Goal: Task Accomplishment & Management: Use online tool/utility

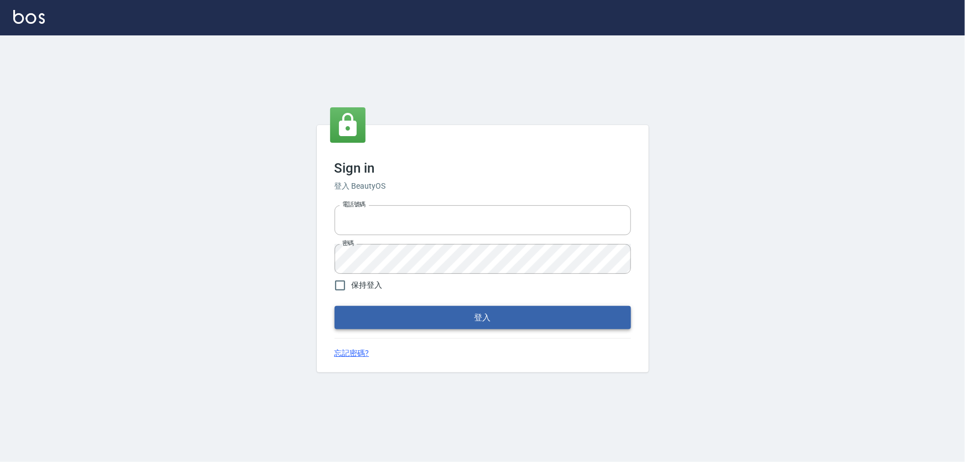
type input "0966106859"
drag, startPoint x: 532, startPoint y: 315, endPoint x: 528, endPoint y: 309, distance: 6.5
click at [528, 309] on button "登入" at bounding box center [483, 317] width 297 height 23
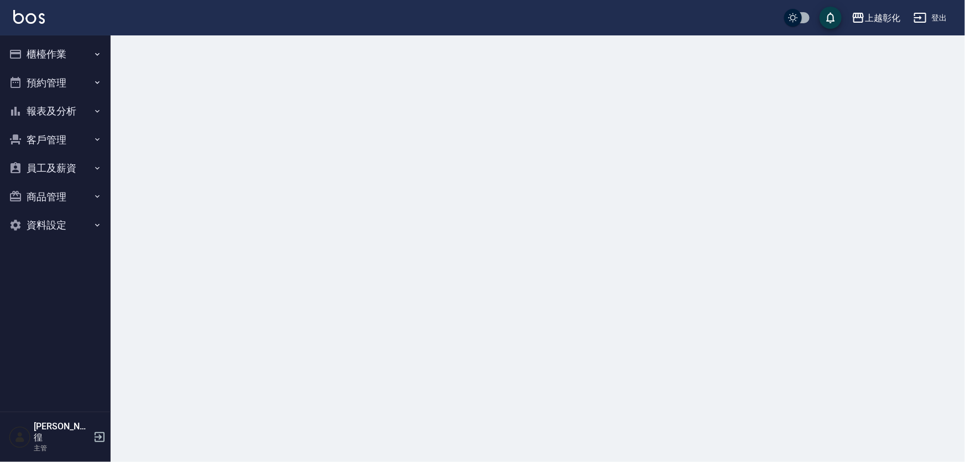
click at [39, 49] on button "櫃檯作業" at bounding box center [55, 54] width 102 height 29
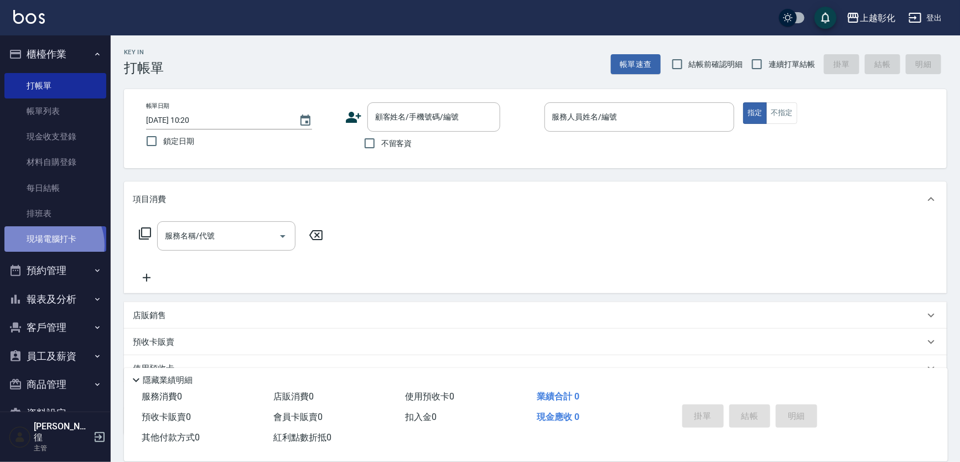
click at [49, 245] on link "現場電腦打卡" at bounding box center [55, 238] width 102 height 25
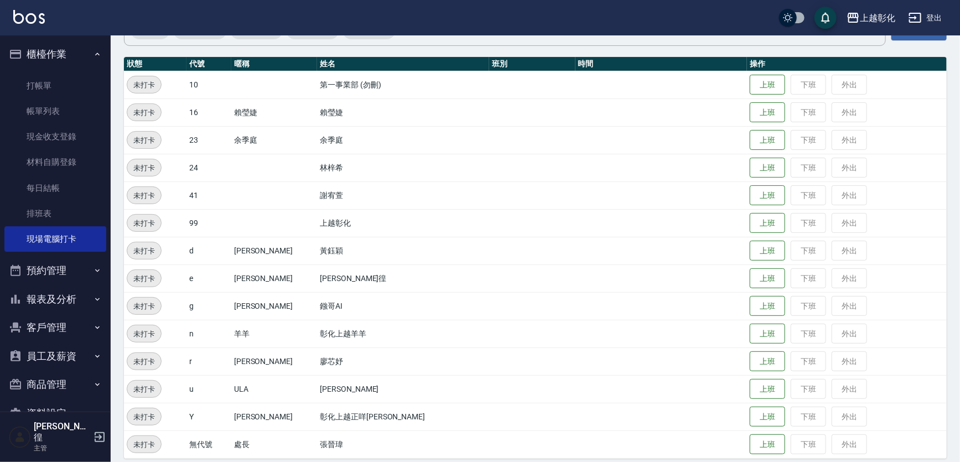
scroll to position [117, 0]
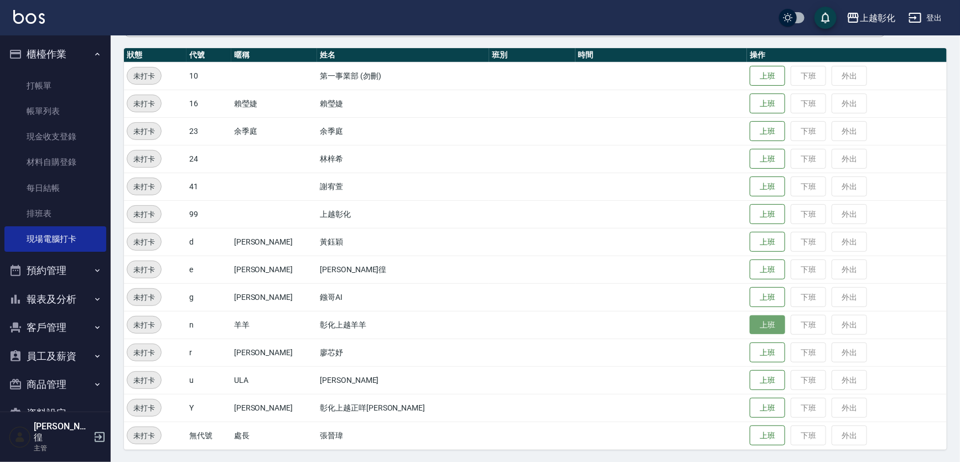
click at [750, 325] on button "上班" at bounding box center [767, 324] width 35 height 19
click at [750, 267] on button "上班" at bounding box center [767, 269] width 35 height 19
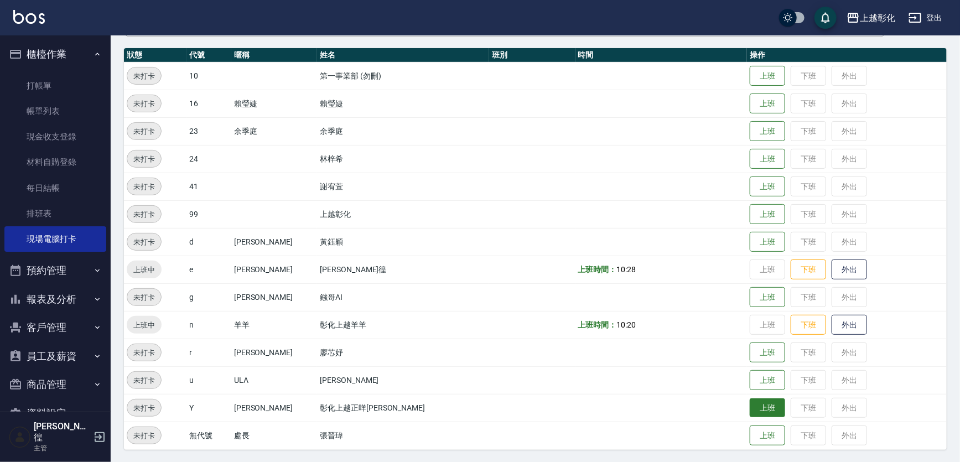
click at [750, 409] on button "上班" at bounding box center [767, 407] width 35 height 19
click at [750, 96] on button "上班" at bounding box center [767, 103] width 35 height 19
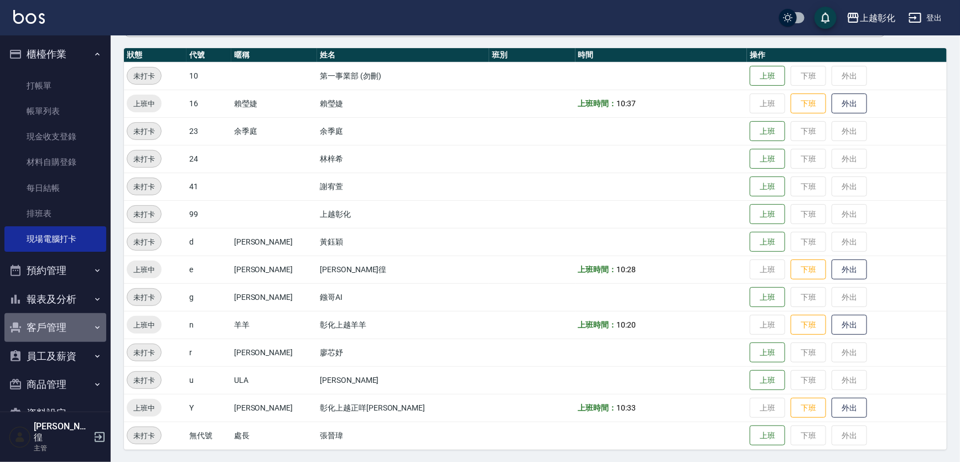
click at [55, 331] on button "客戶管理" at bounding box center [55, 327] width 102 height 29
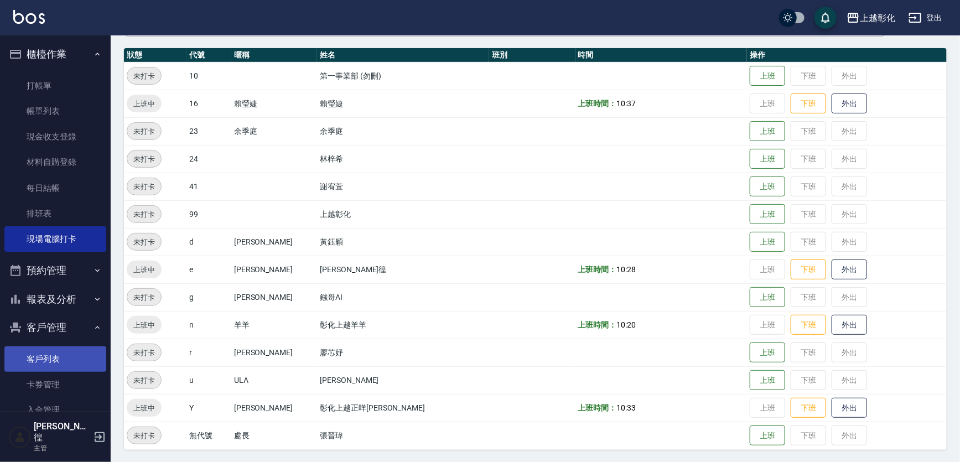
click at [38, 362] on link "客戶列表" at bounding box center [55, 358] width 102 height 25
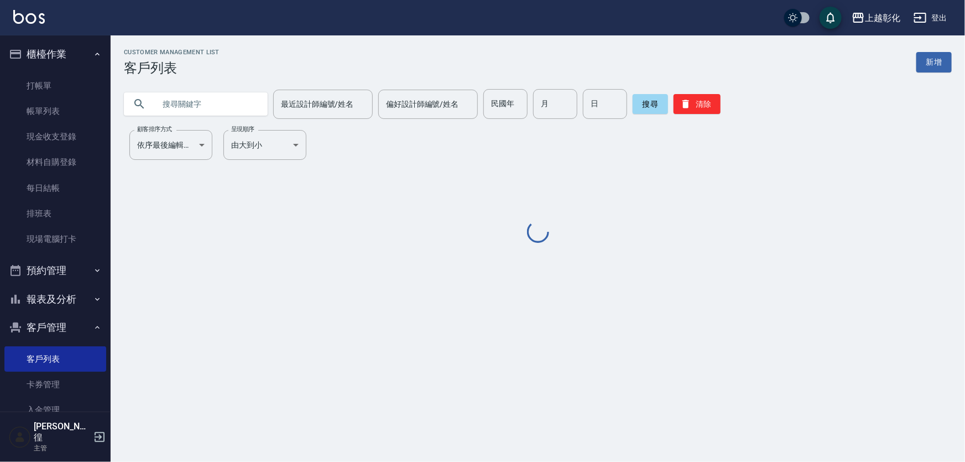
click at [199, 103] on input "text" at bounding box center [207, 104] width 104 height 30
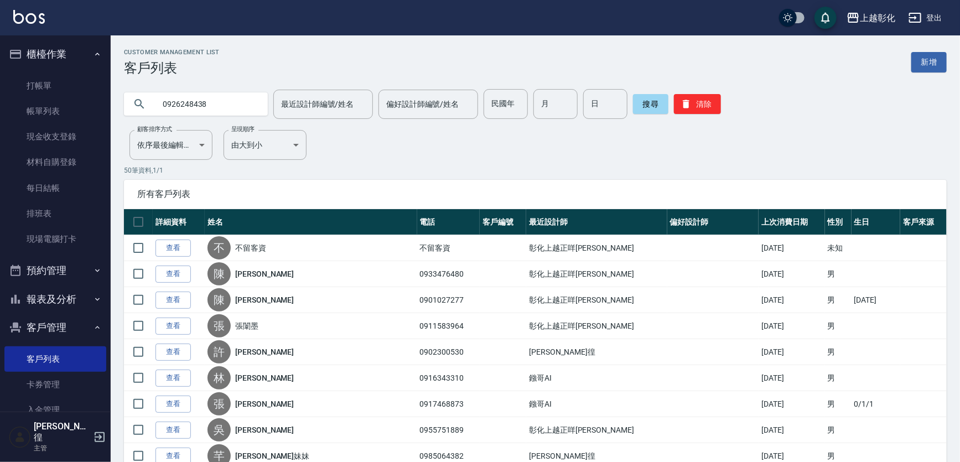
type input "0926248438"
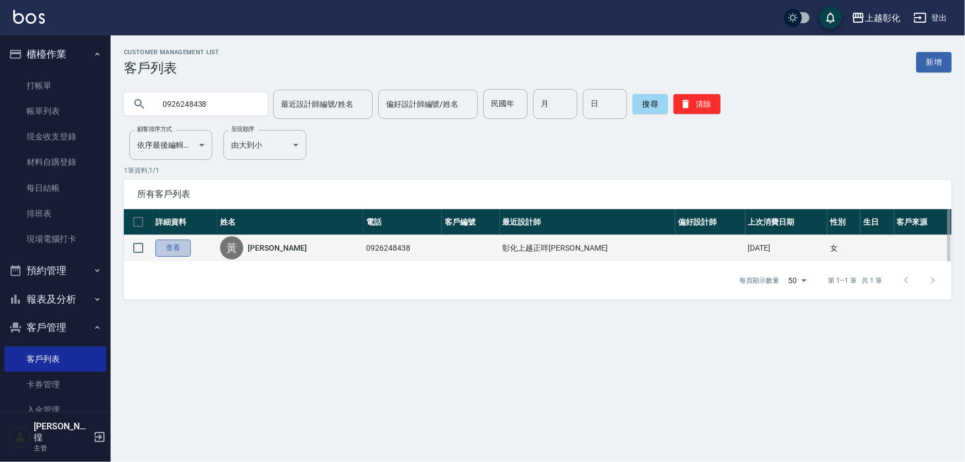
click at [183, 254] on link "查看" at bounding box center [172, 248] width 35 height 17
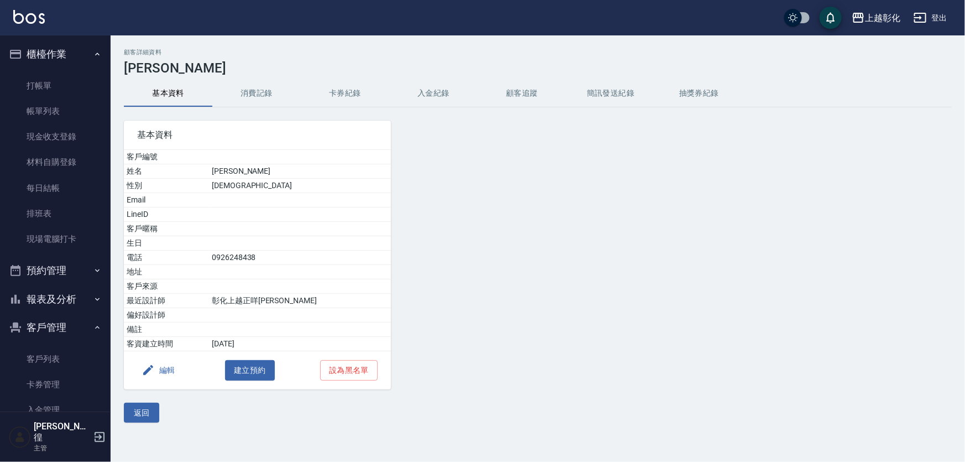
drag, startPoint x: 265, startPoint y: 91, endPoint x: 273, endPoint y: 93, distance: 8.1
click at [265, 91] on button "消費記錄" at bounding box center [256, 93] width 89 height 27
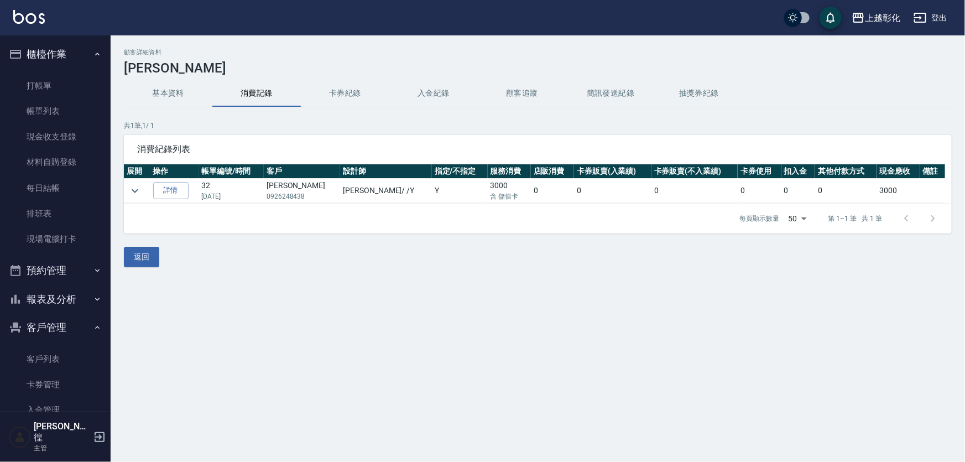
click at [433, 98] on button "入金紀錄" at bounding box center [433, 93] width 89 height 27
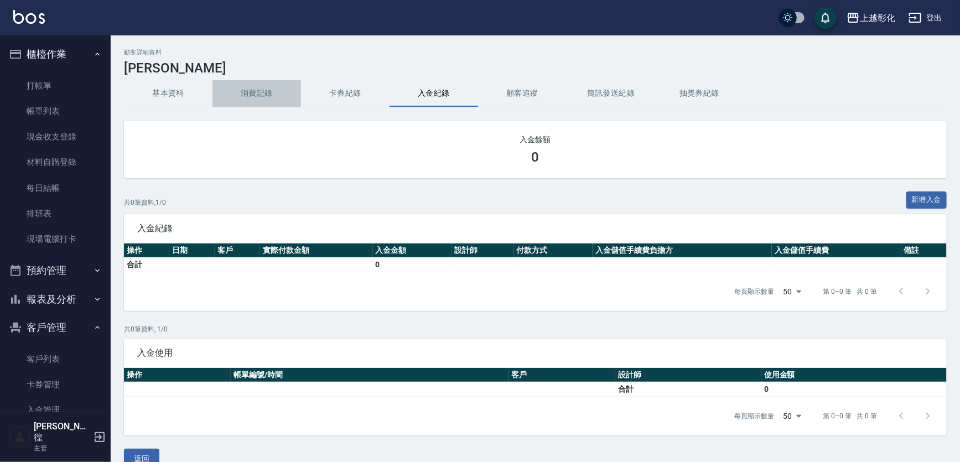
click at [254, 97] on button "消費記錄" at bounding box center [256, 93] width 89 height 27
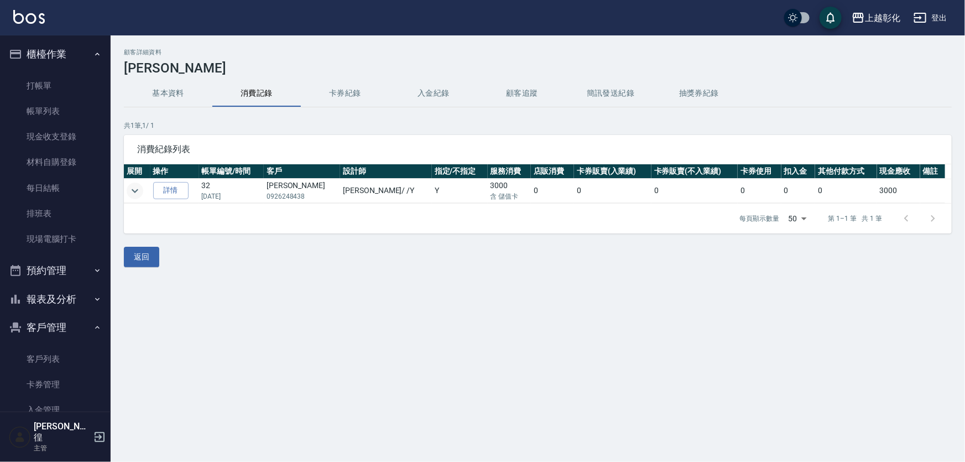
click at [136, 194] on icon "expand row" at bounding box center [134, 190] width 13 height 13
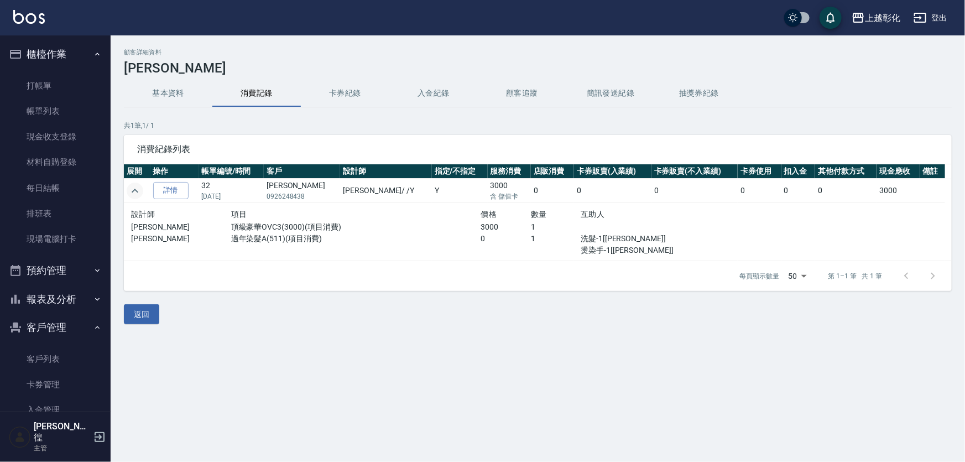
click at [423, 93] on button "入金紀錄" at bounding box center [433, 93] width 89 height 27
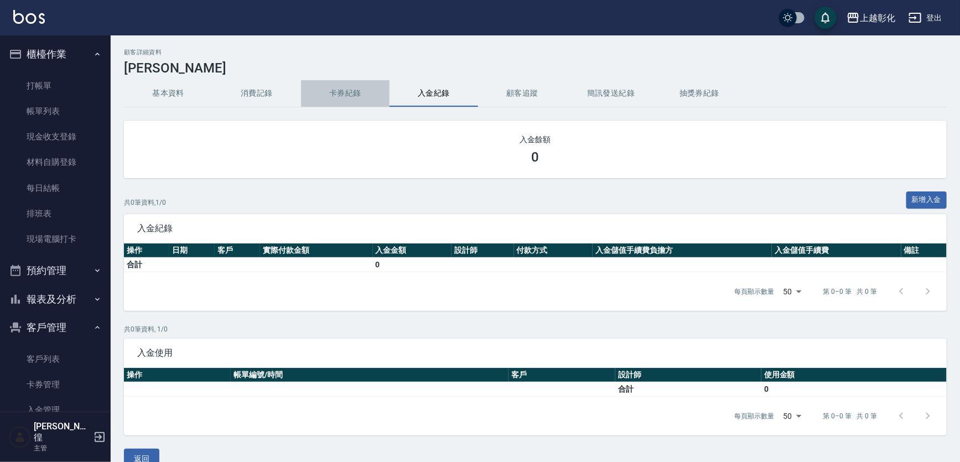
click at [348, 94] on button "卡券紀錄" at bounding box center [345, 93] width 89 height 27
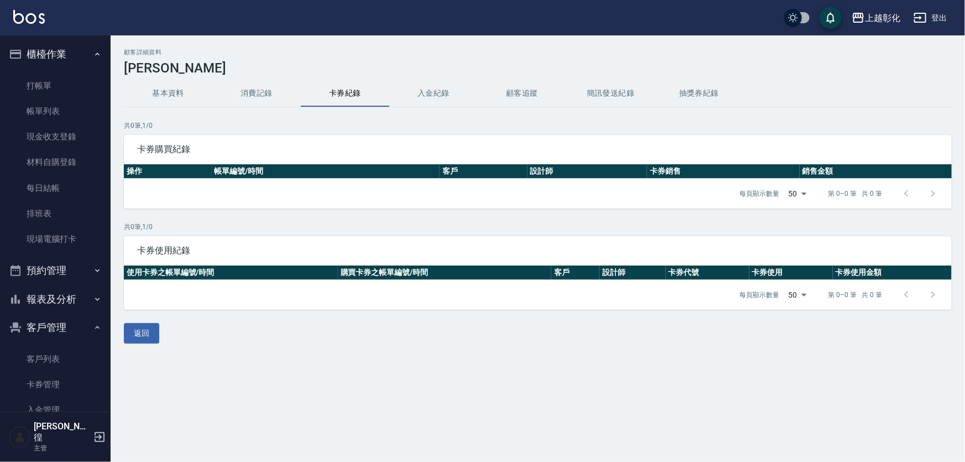
click at [446, 98] on button "入金紀錄" at bounding box center [433, 93] width 89 height 27
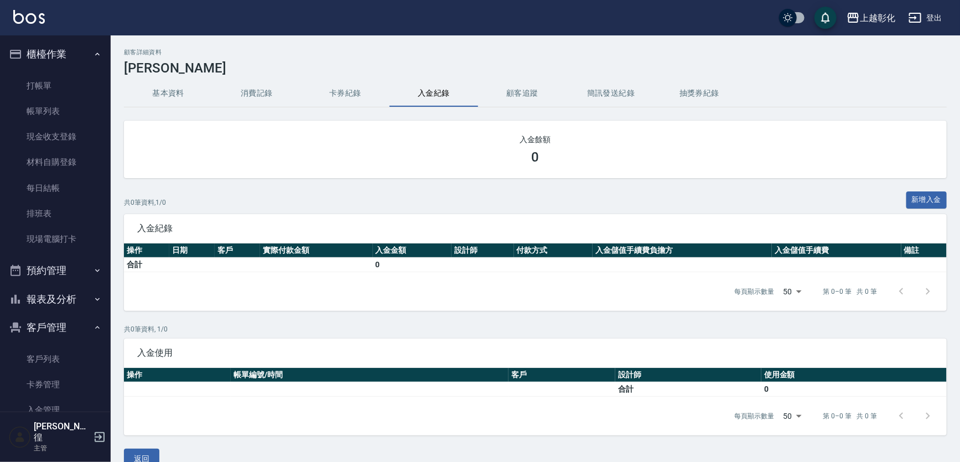
click at [252, 95] on button "消費記錄" at bounding box center [256, 93] width 89 height 27
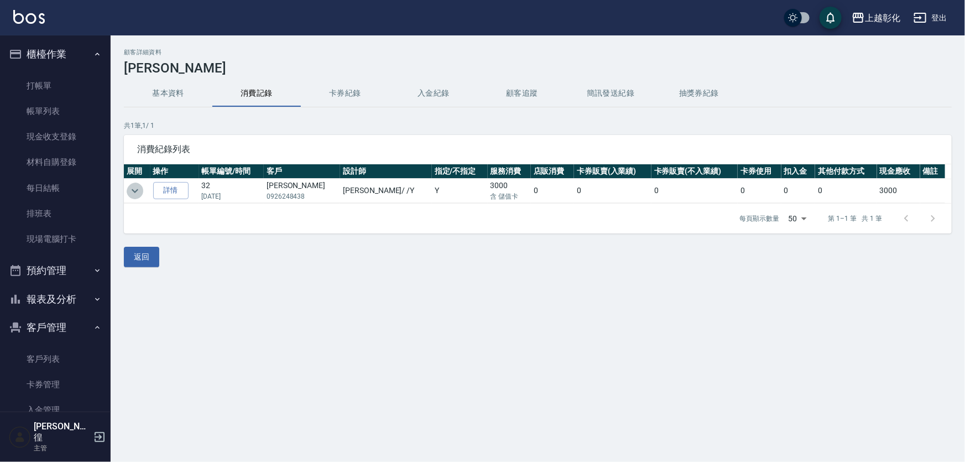
click at [142, 186] on icon "expand row" at bounding box center [134, 190] width 13 height 13
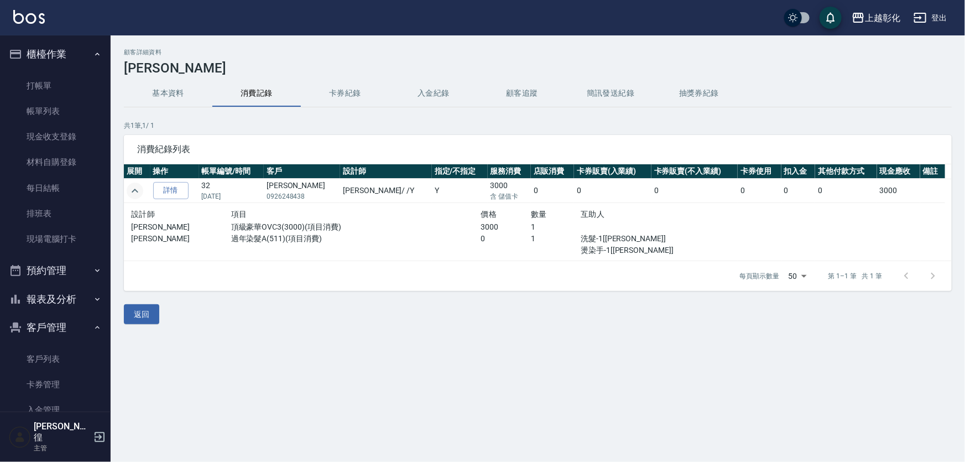
click at [340, 95] on button "卡券紀錄" at bounding box center [345, 93] width 89 height 27
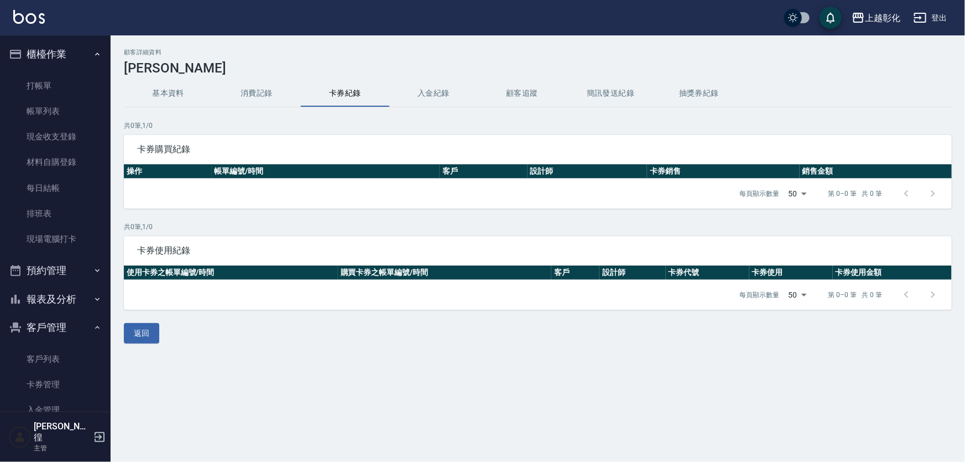
click at [441, 94] on button "入金紀錄" at bounding box center [433, 93] width 89 height 27
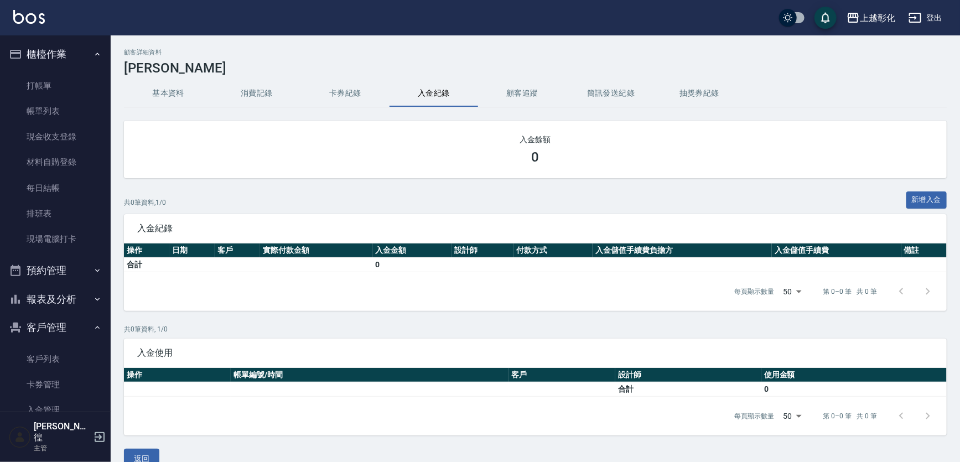
click at [171, 93] on button "基本資料" at bounding box center [168, 93] width 89 height 27
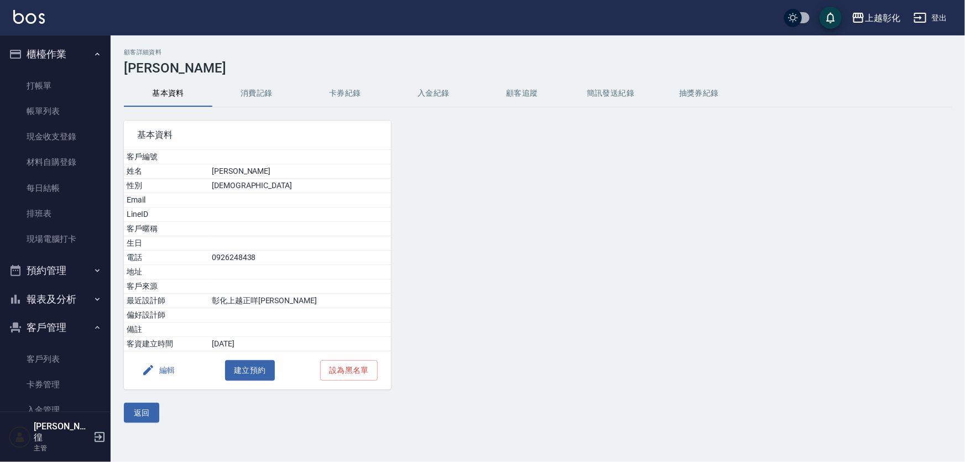
click at [350, 95] on button "卡券紀錄" at bounding box center [345, 93] width 89 height 27
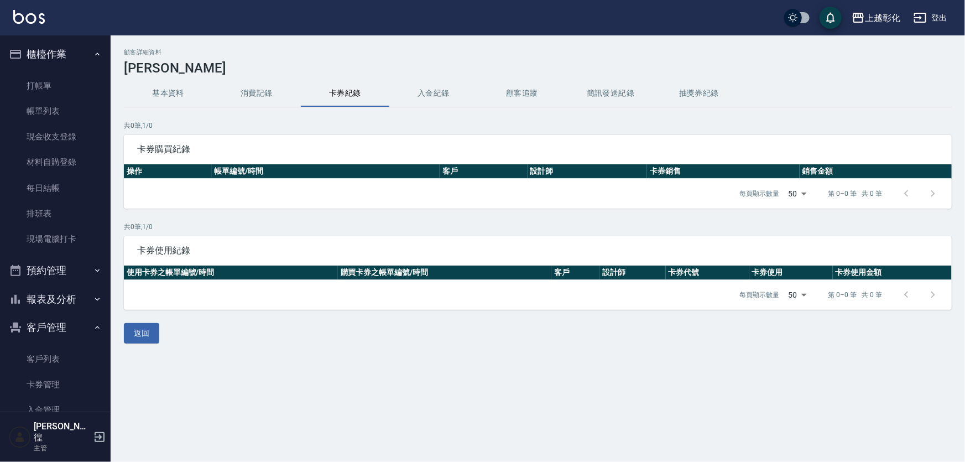
click at [248, 96] on button "消費記錄" at bounding box center [256, 93] width 89 height 27
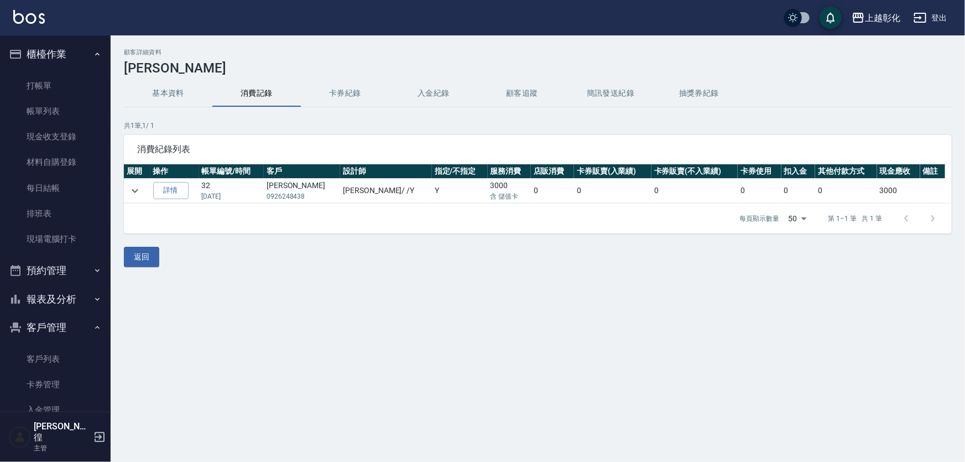
click at [384, 53] on h2 "顧客詳細資料" at bounding box center [538, 52] width 828 height 7
click at [145, 267] on button "返回" at bounding box center [141, 257] width 35 height 20
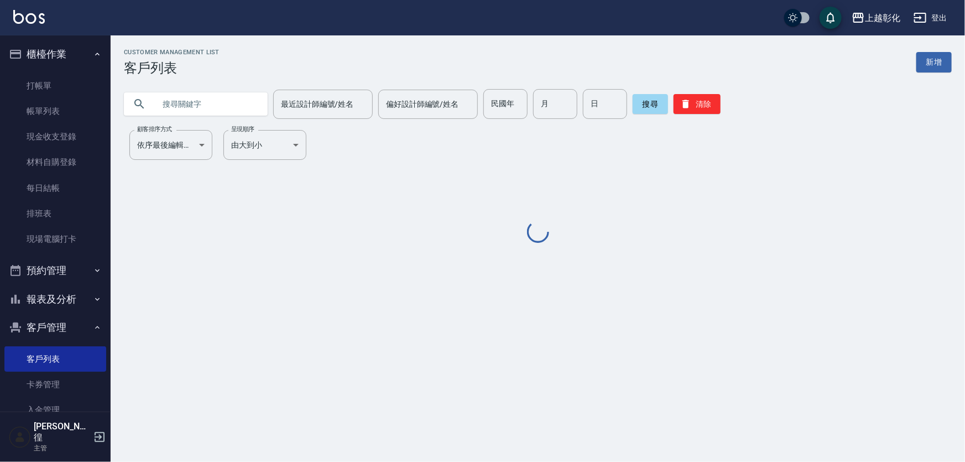
click at [210, 101] on input "text" at bounding box center [207, 104] width 104 height 30
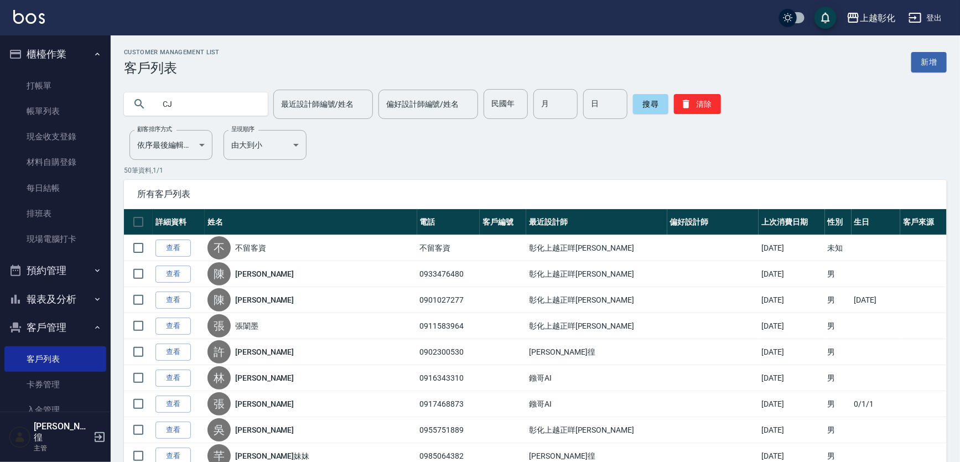
type input "C"
type input "[PERSON_NAME]"
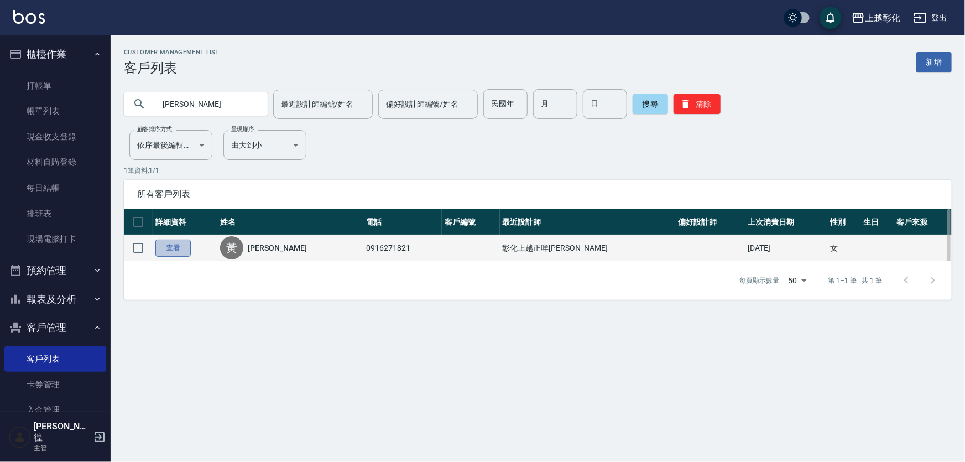
click at [171, 253] on link "查看" at bounding box center [172, 248] width 35 height 17
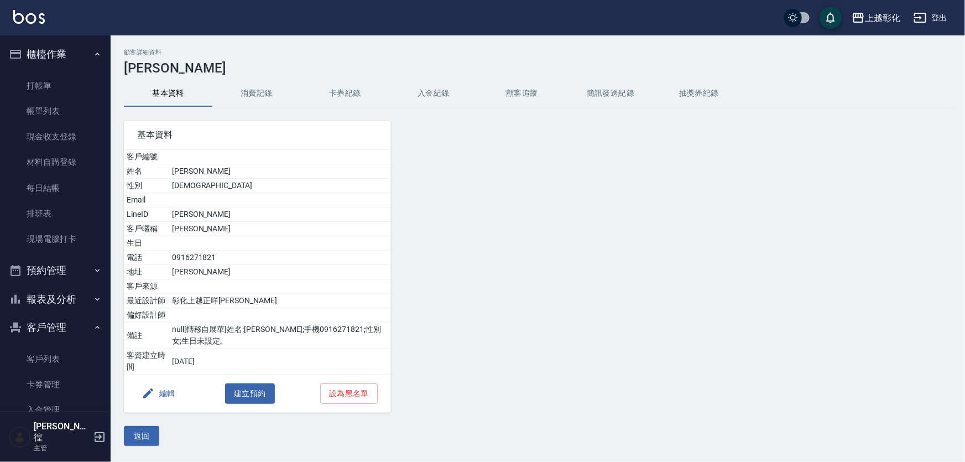
click at [427, 94] on button "入金紀錄" at bounding box center [433, 93] width 89 height 27
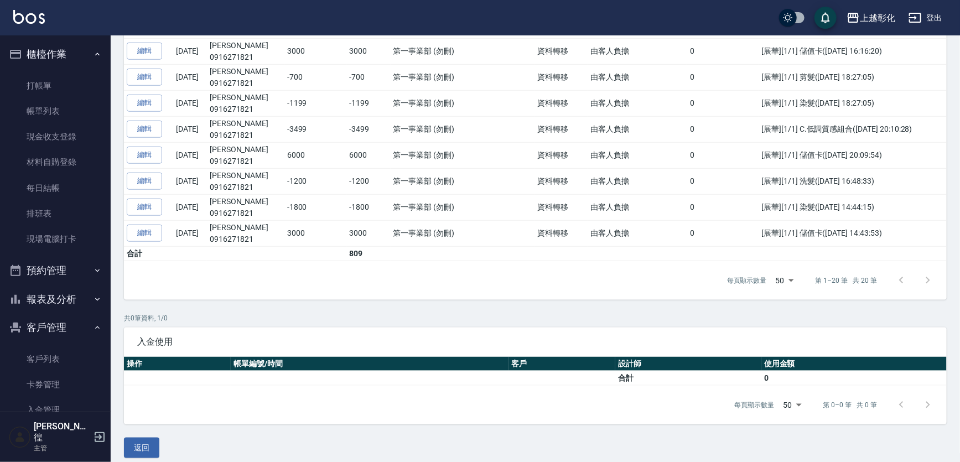
scroll to position [547, 0]
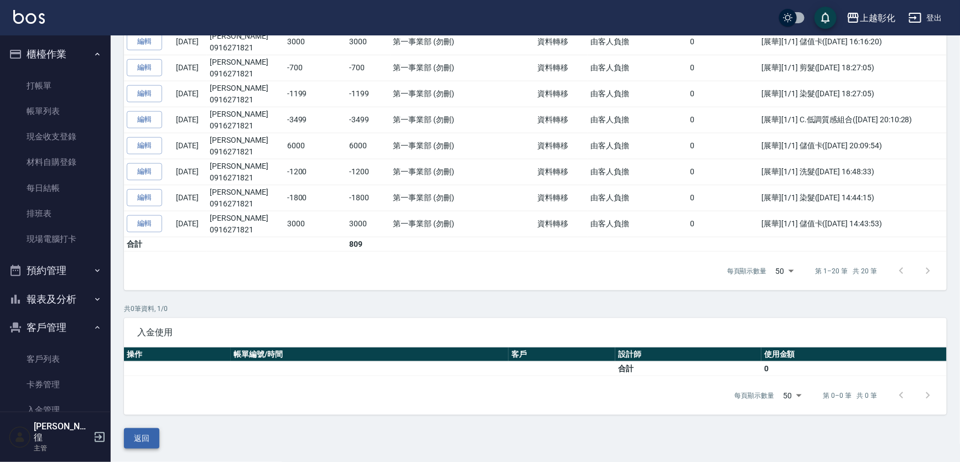
click at [143, 439] on button "返回" at bounding box center [141, 438] width 35 height 20
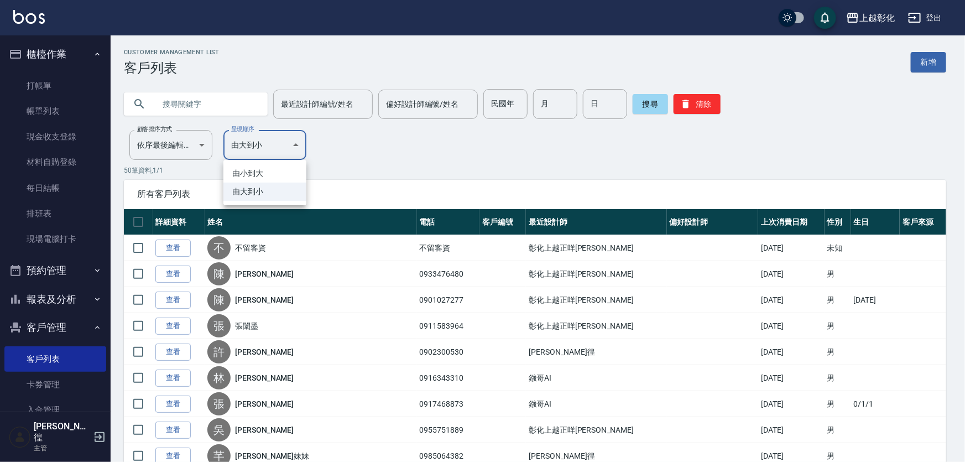
click at [214, 93] on div at bounding box center [482, 231] width 965 height 462
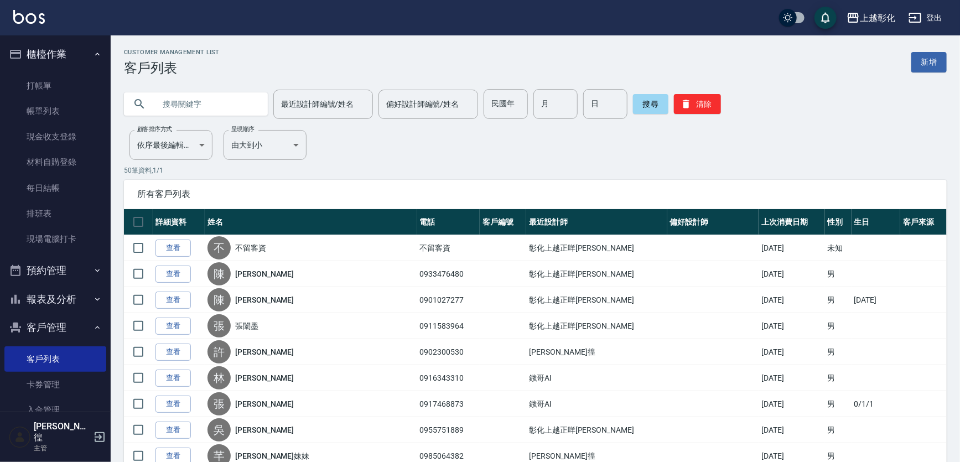
click at [214, 103] on input "text" at bounding box center [207, 104] width 104 height 30
type input "0912633705"
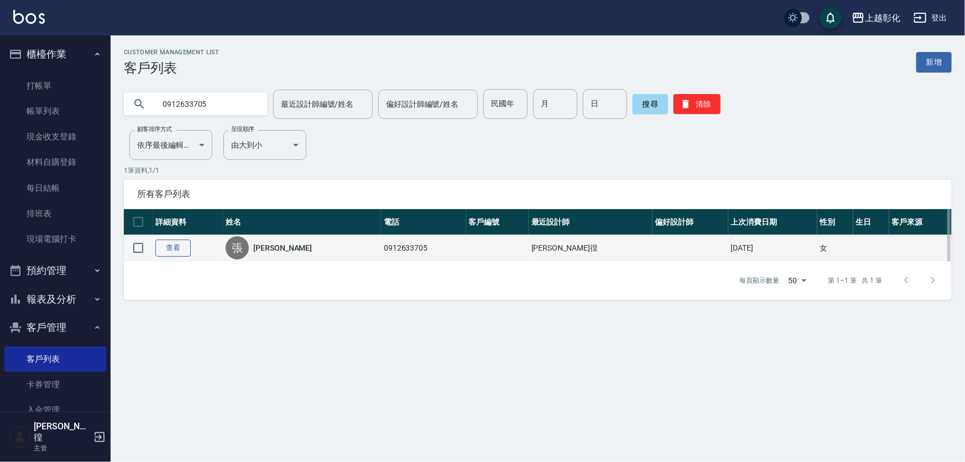
click at [177, 257] on link "查看" at bounding box center [172, 248] width 35 height 17
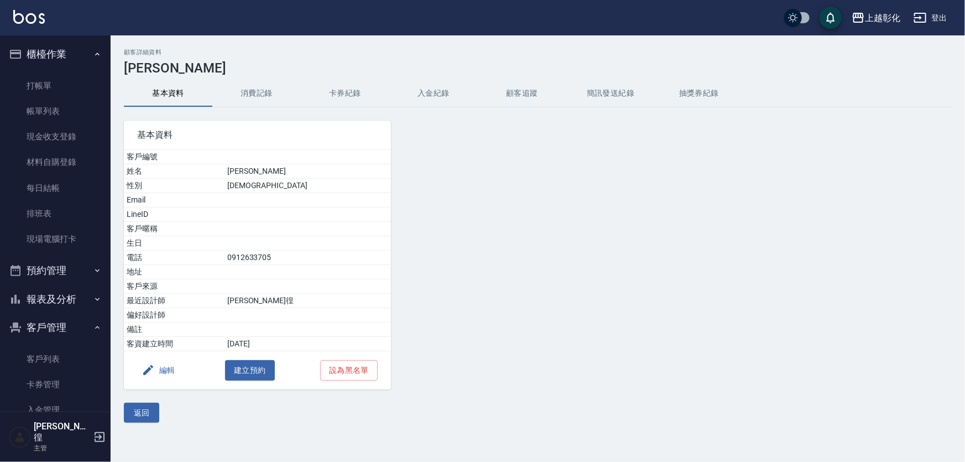
click at [266, 103] on button "消費記錄" at bounding box center [256, 93] width 89 height 27
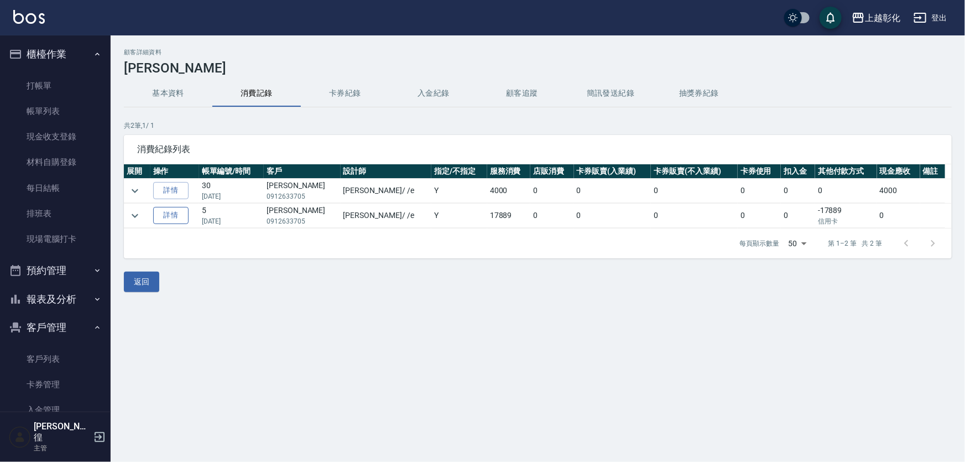
click at [172, 214] on link "詳情" at bounding box center [170, 215] width 35 height 17
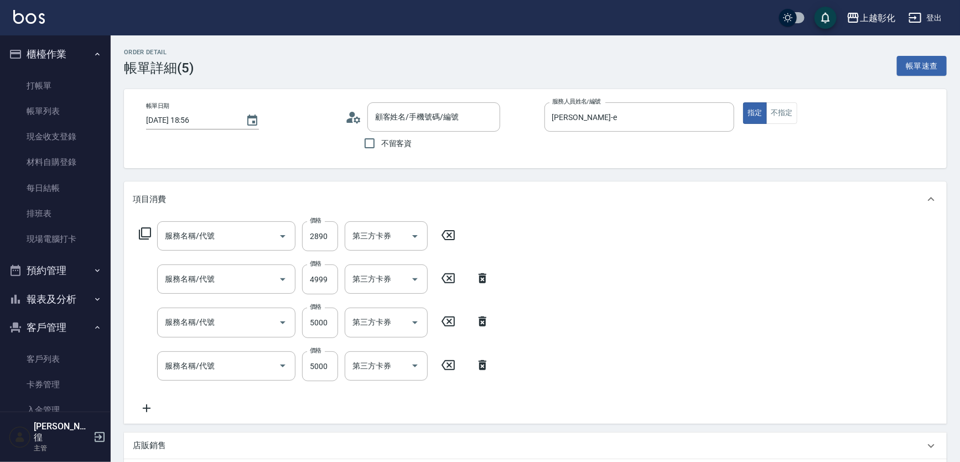
type input "[DATE] 18:56"
type input "[PERSON_NAME]-e"
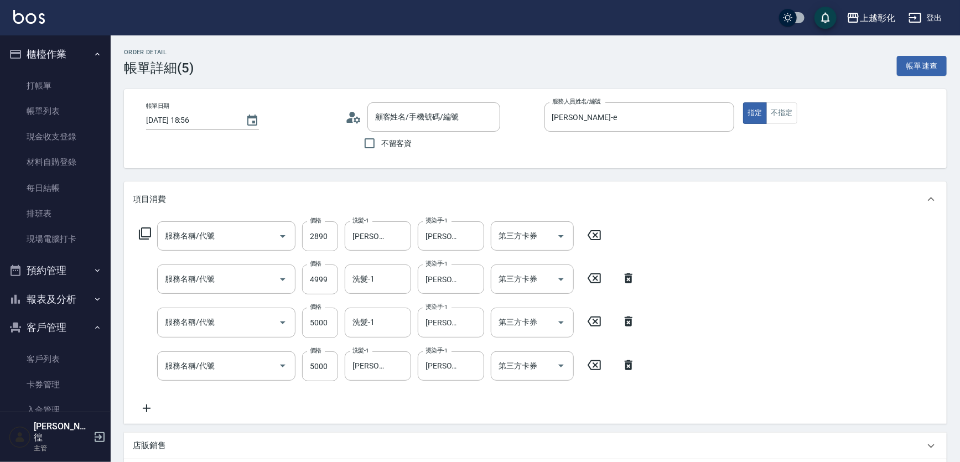
type input "[PERSON_NAME]/0912633705/null"
type input "過年染髮B(512)"
type input "20吋零觸感一包(7749999)"
